Goal: Check status: Check status

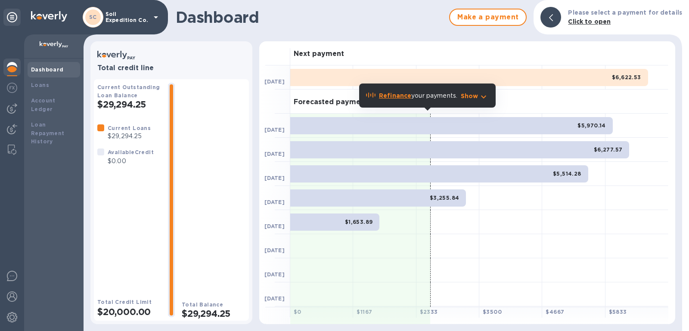
click at [407, 43] on div "Next payment" at bounding box center [479, 53] width 378 height 24
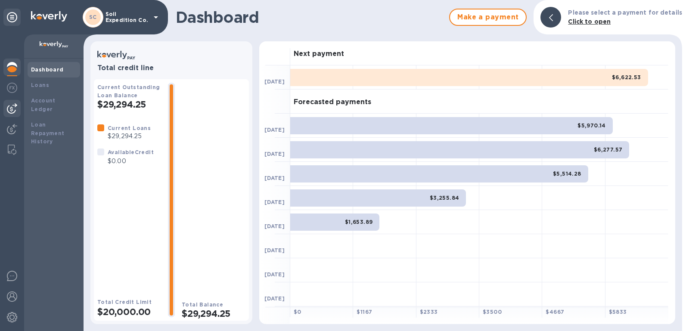
click at [11, 105] on img at bounding box center [12, 108] width 10 height 10
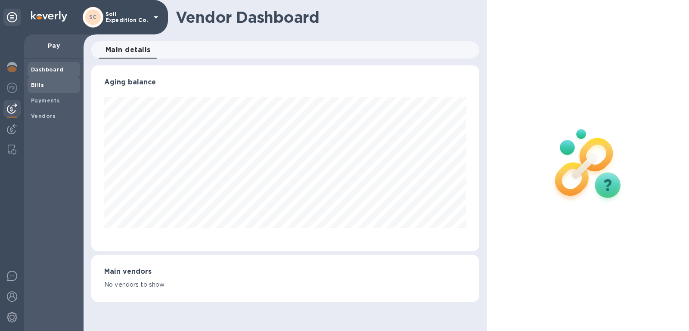
click at [40, 88] on span "Bills" at bounding box center [37, 85] width 13 height 9
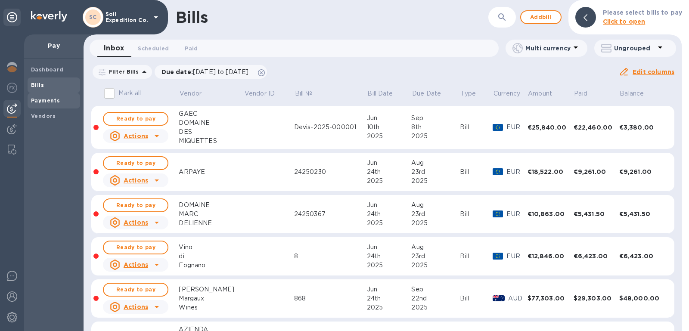
click at [34, 99] on b "Payments" at bounding box center [45, 100] width 29 height 6
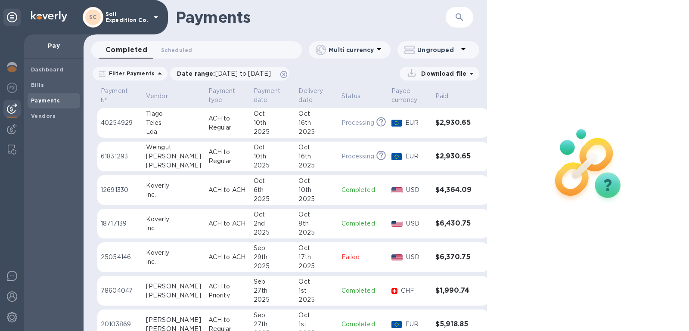
click at [376, 122] on icon at bounding box center [380, 121] width 9 height 9
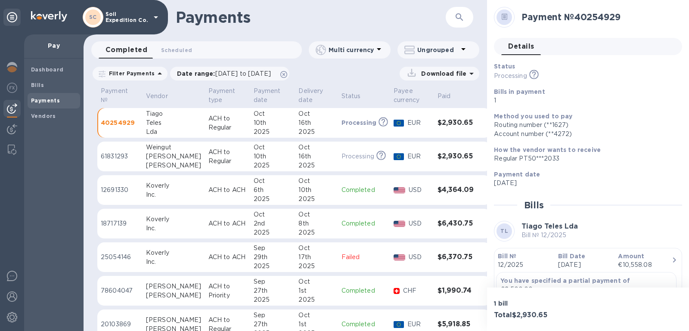
click at [360, 89] on th "Status" at bounding box center [364, 96] width 53 height 23
click at [9, 69] on img at bounding box center [12, 67] width 10 height 10
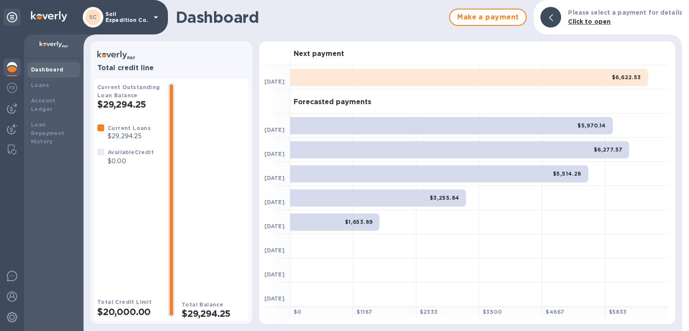
click at [9, 69] on img at bounding box center [12, 67] width 10 height 10
click at [51, 69] on b "Dashboard" at bounding box center [47, 69] width 33 height 6
